Goal: Transaction & Acquisition: Purchase product/service

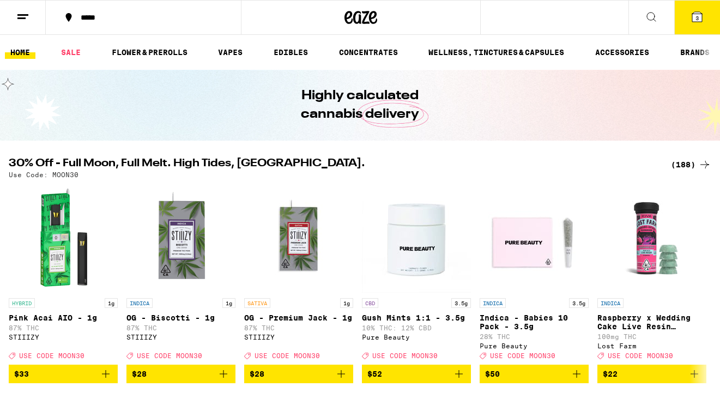
click at [693, 159] on div "(188)" at bounding box center [691, 164] width 40 height 13
